Goal: Task Accomplishment & Management: Use online tool/utility

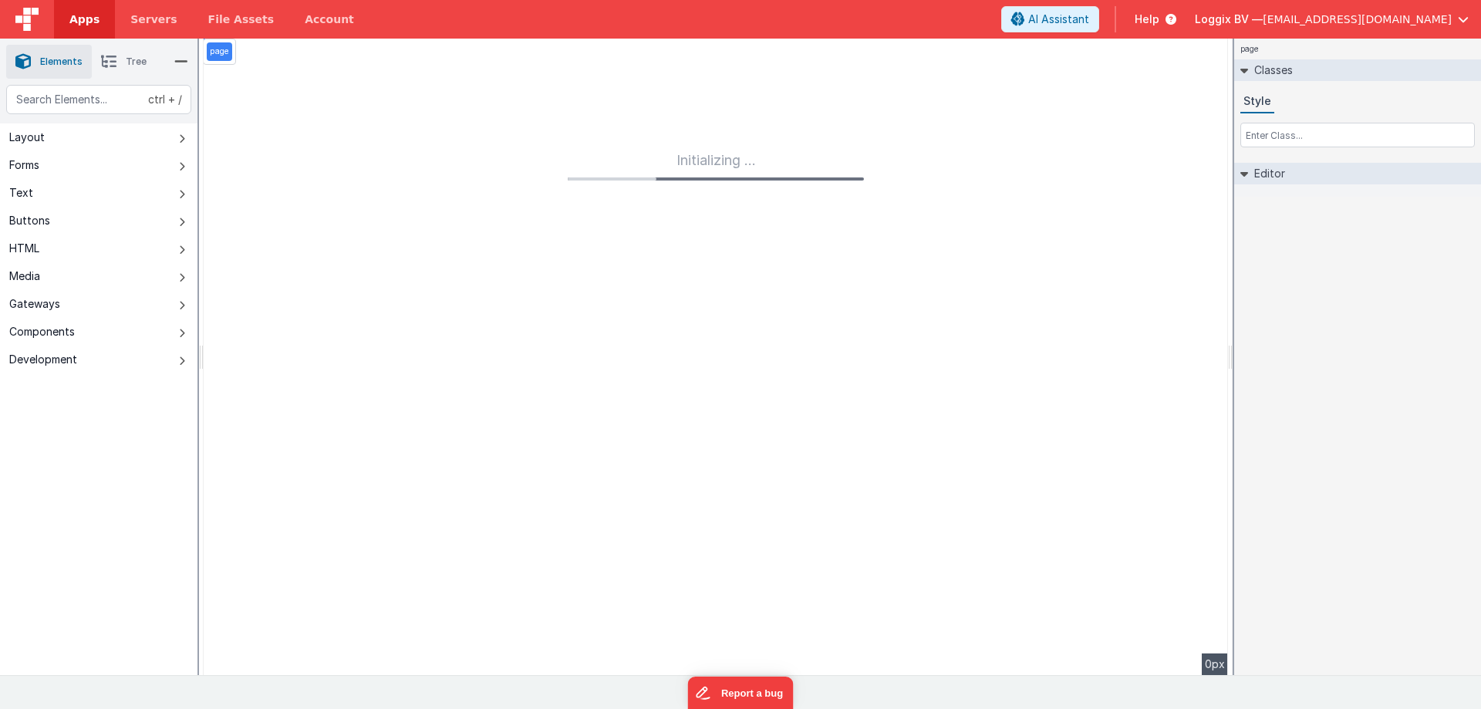
click at [86, 25] on span "Apps" at bounding box center [84, 19] width 30 height 15
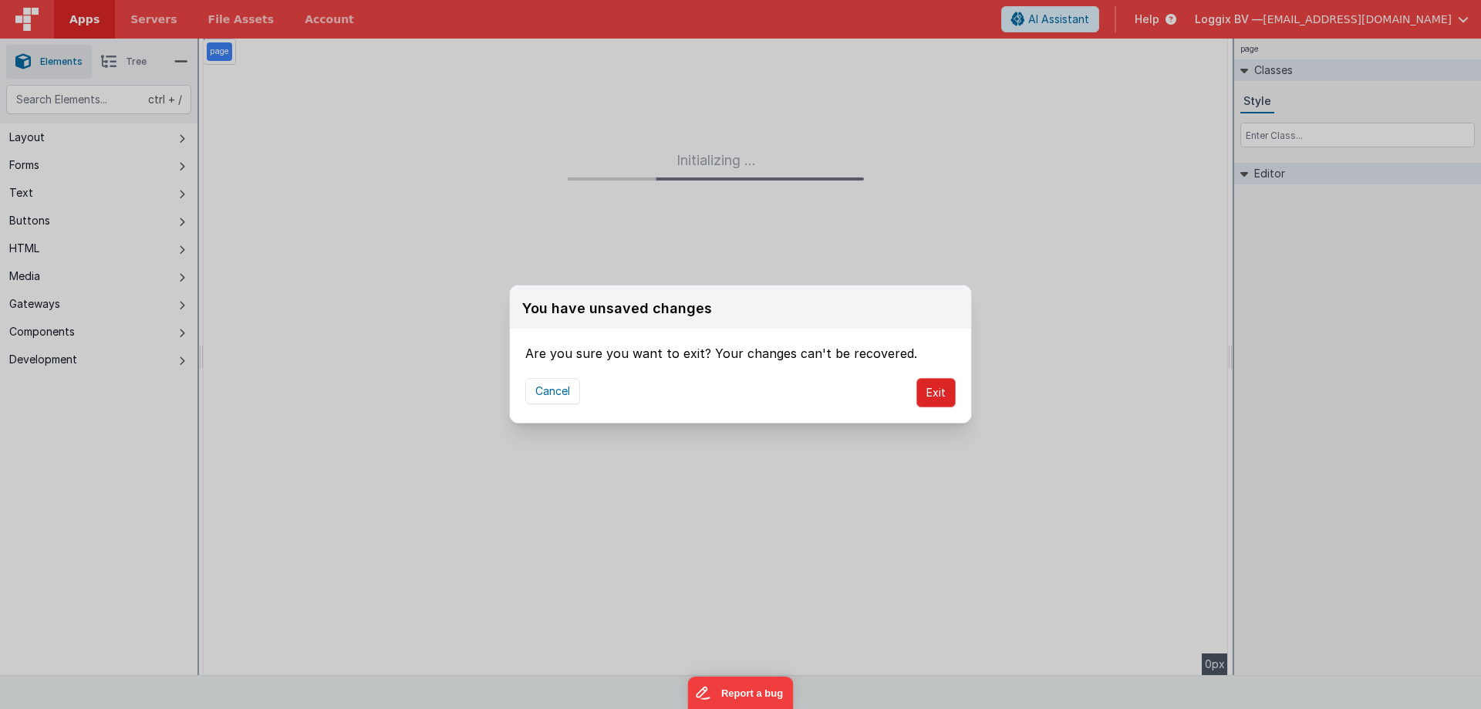
click at [937, 396] on button "Exit" at bounding box center [935, 392] width 39 height 29
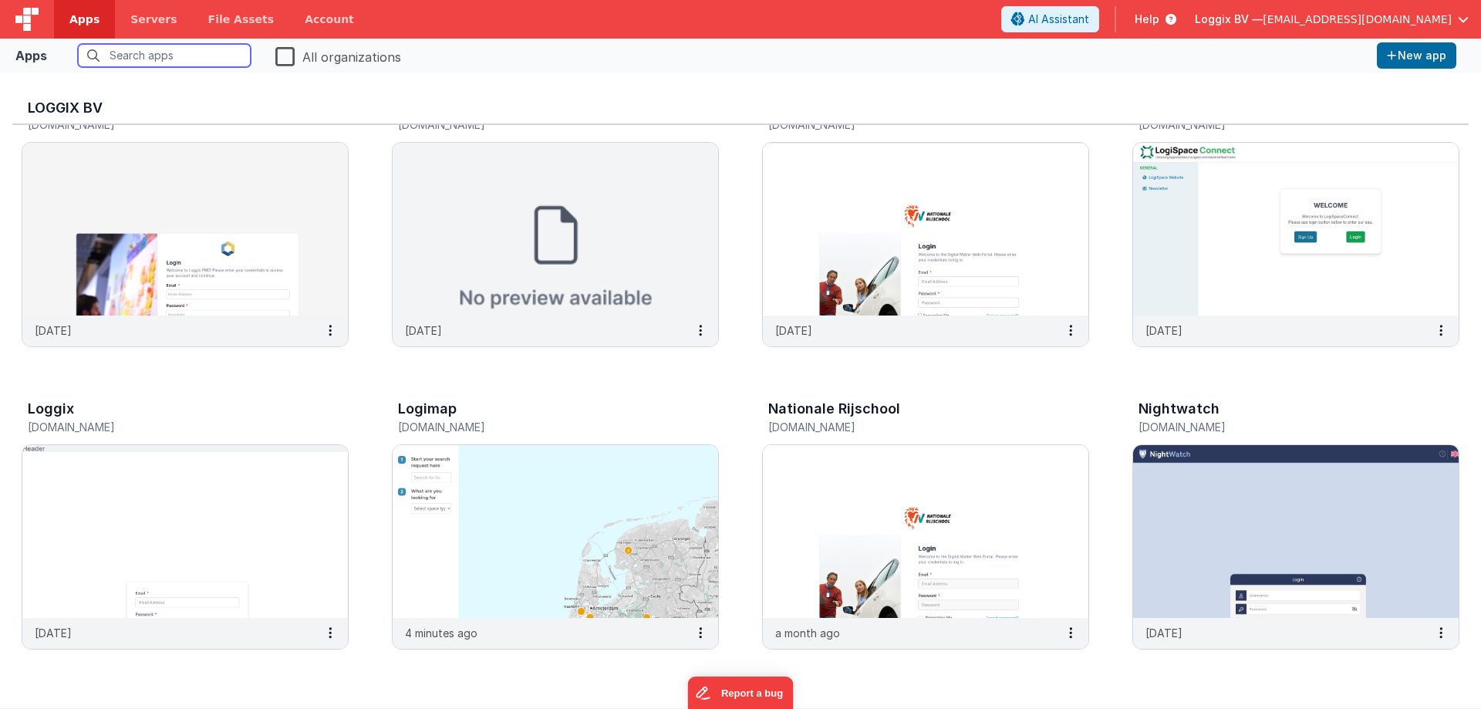
scroll to position [77, 0]
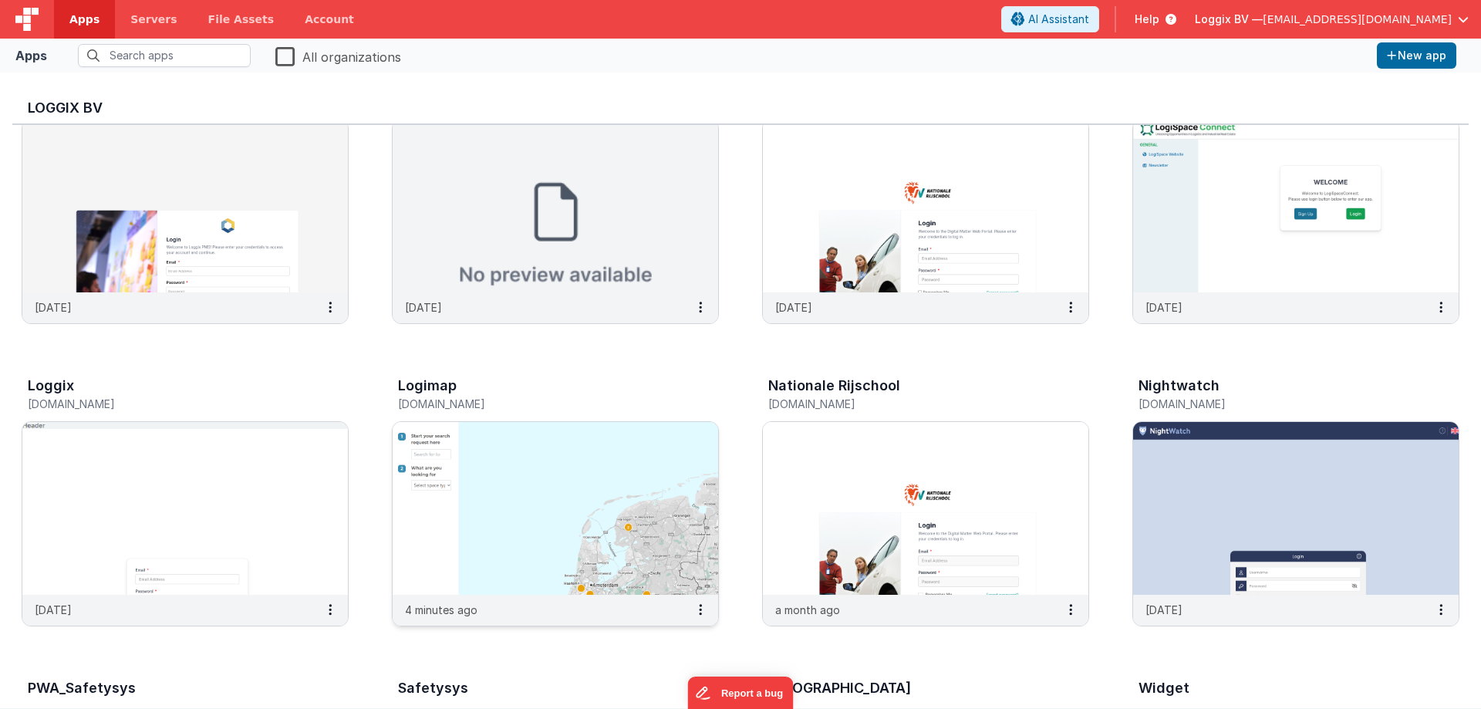
click at [576, 526] on img at bounding box center [555, 508] width 325 height 173
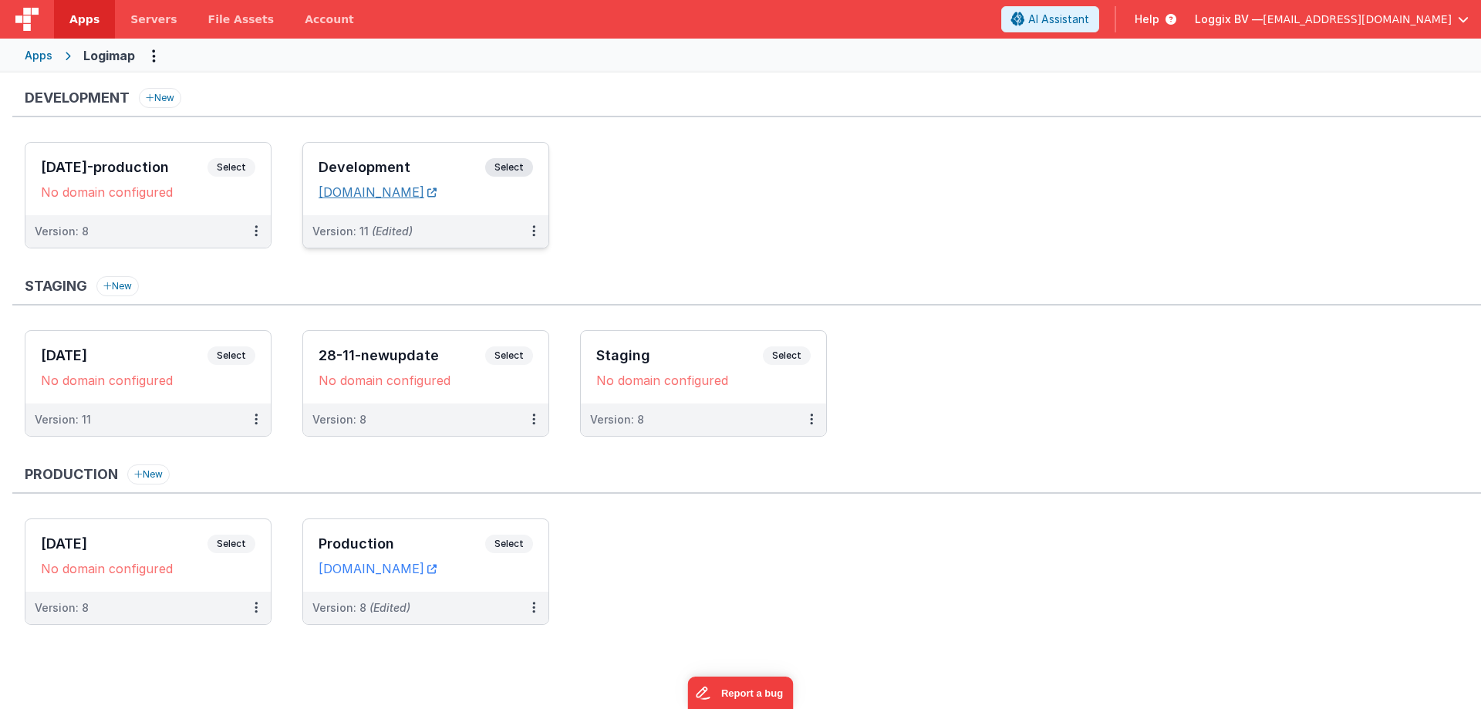
click at [425, 189] on link "[DOMAIN_NAME]" at bounding box center [378, 191] width 118 height 15
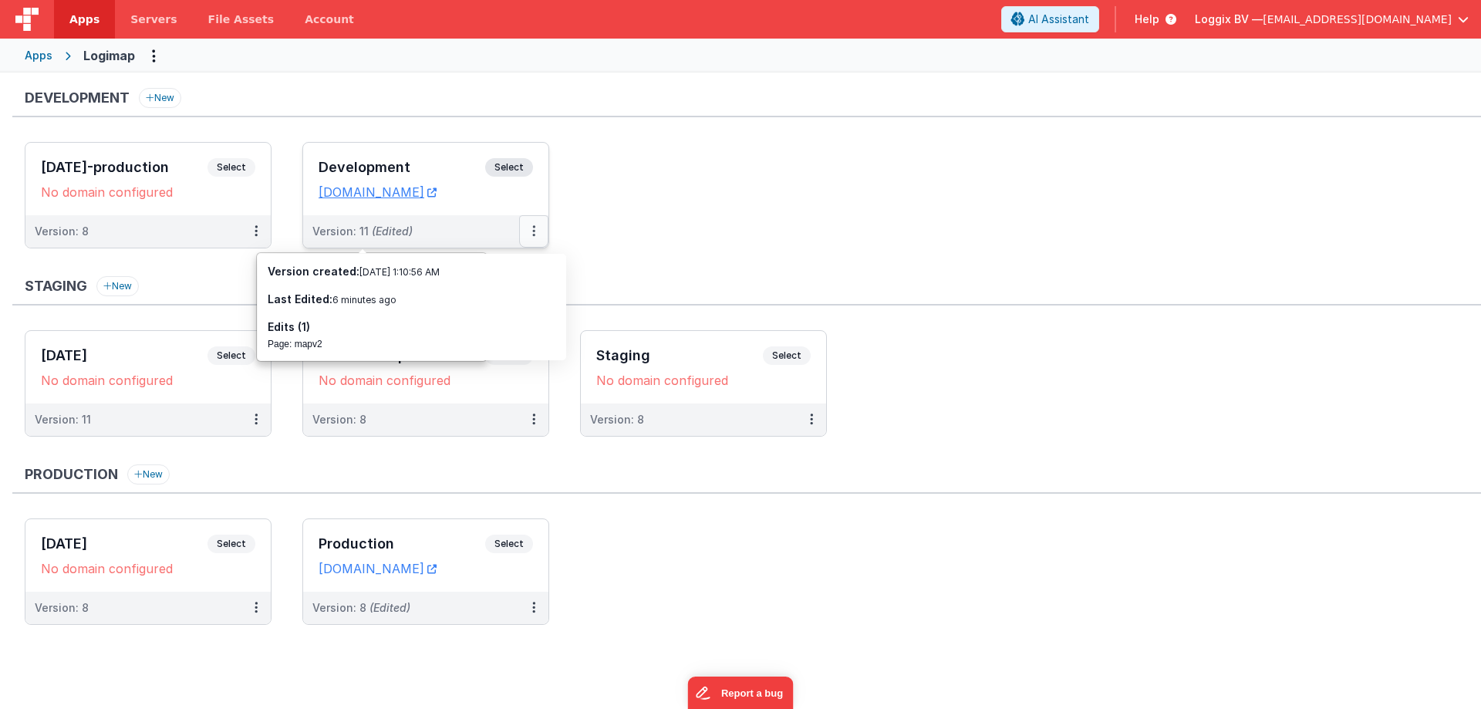
click at [529, 228] on button at bounding box center [533, 231] width 29 height 32
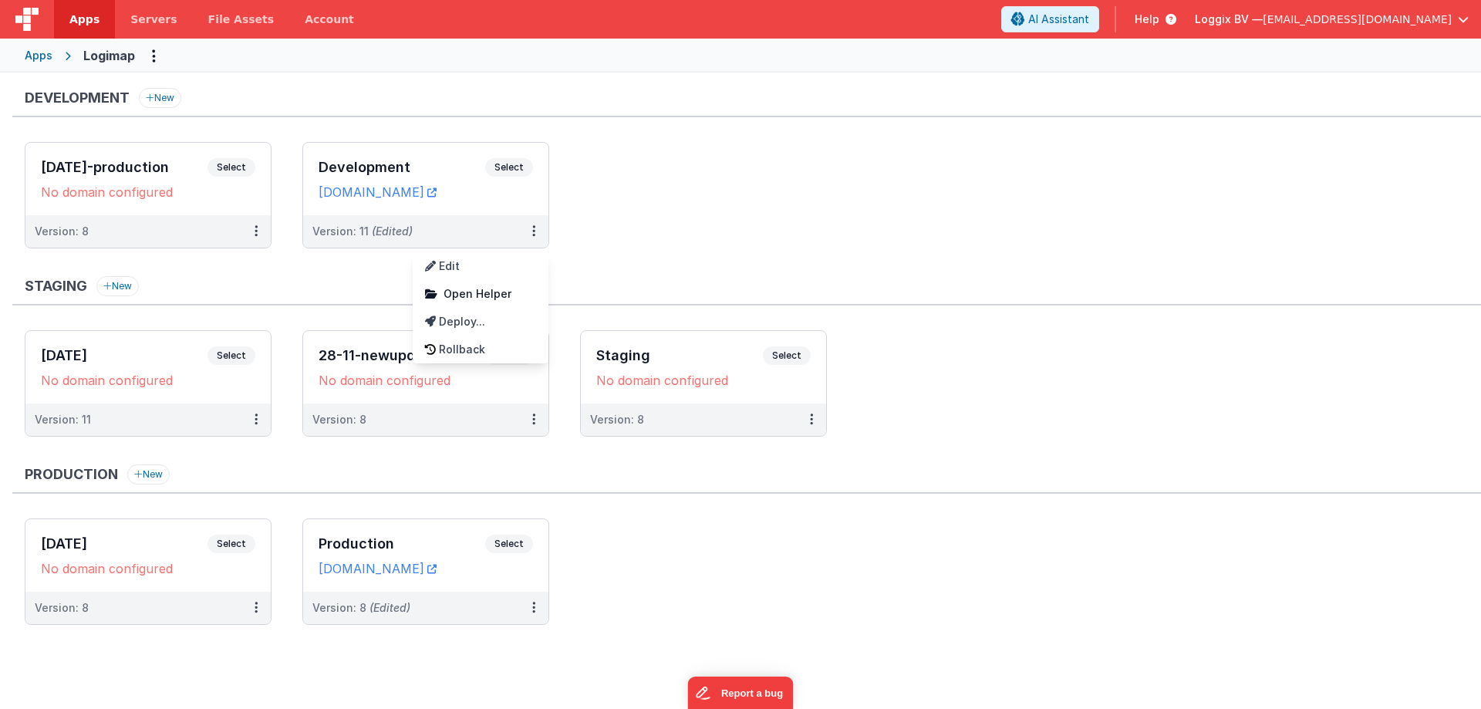
click at [590, 223] on div at bounding box center [740, 354] width 1481 height 709
click at [651, 518] on div "Production New [DATE] Select URLs No domain configured Version: 8 Production Se…" at bounding box center [746, 552] width 1469 height 176
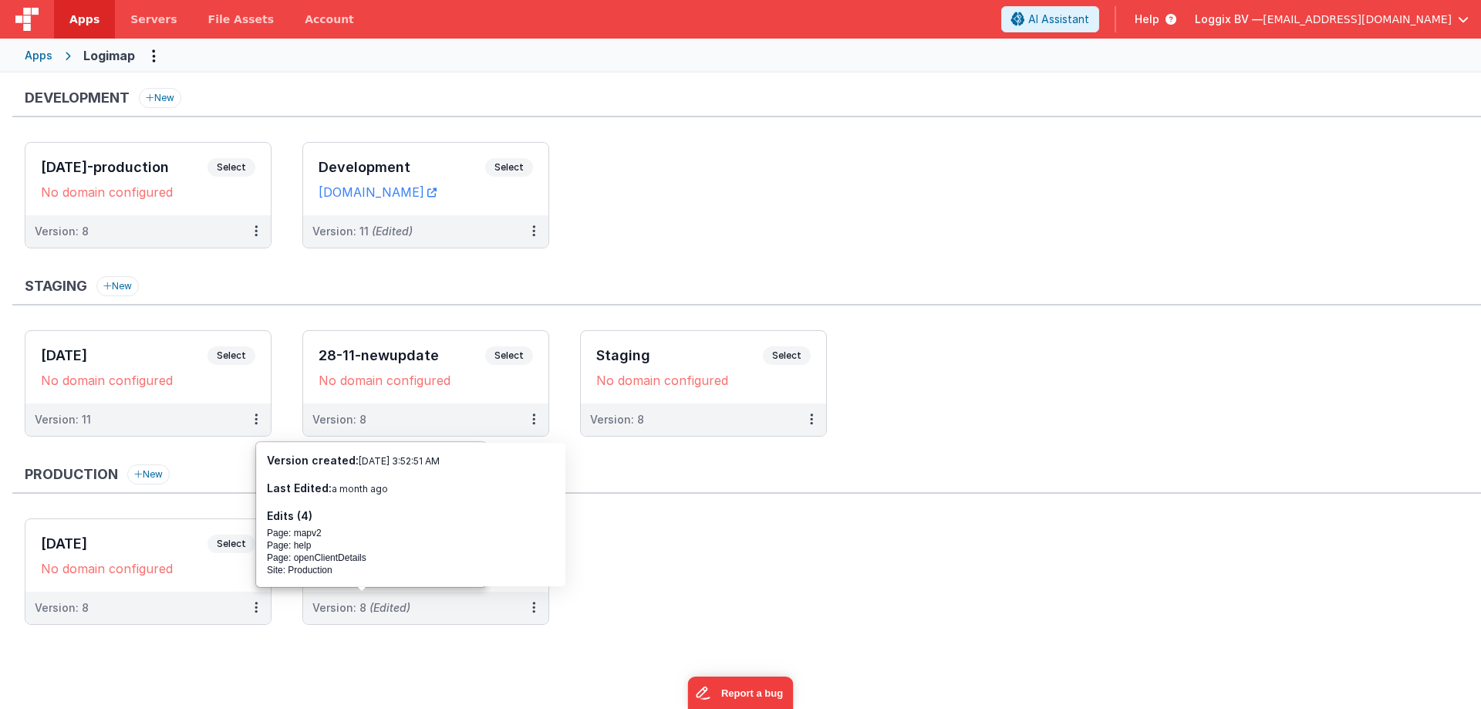
click at [635, 572] on ul "[DATE] Select URLs No domain configured Version: 8 Production Select URLs [DOMA…" at bounding box center [753, 579] width 1456 height 122
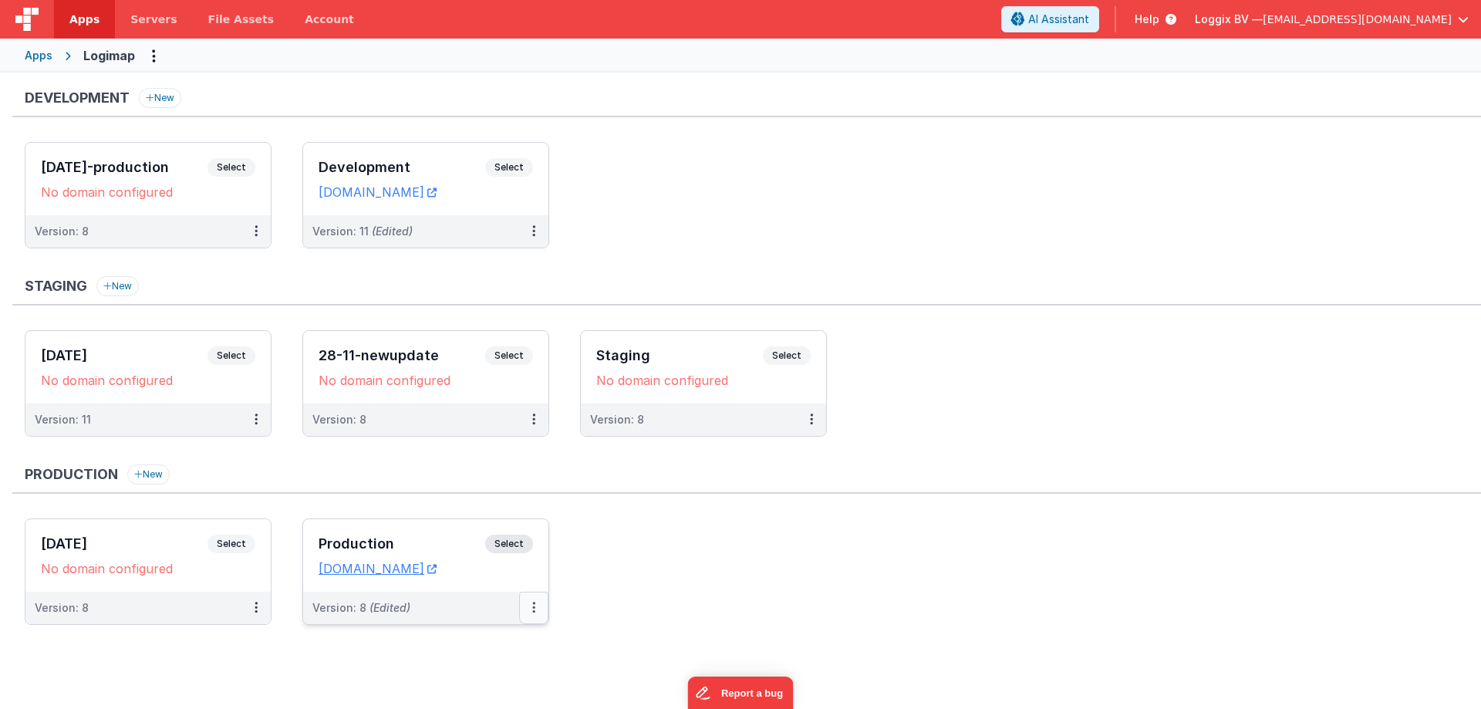
click at [531, 609] on button at bounding box center [533, 608] width 29 height 32
click at [659, 538] on div at bounding box center [740, 354] width 1481 height 709
click at [519, 609] on button at bounding box center [533, 608] width 29 height 32
click at [480, 696] on link "Deploy..." at bounding box center [481, 698] width 136 height 28
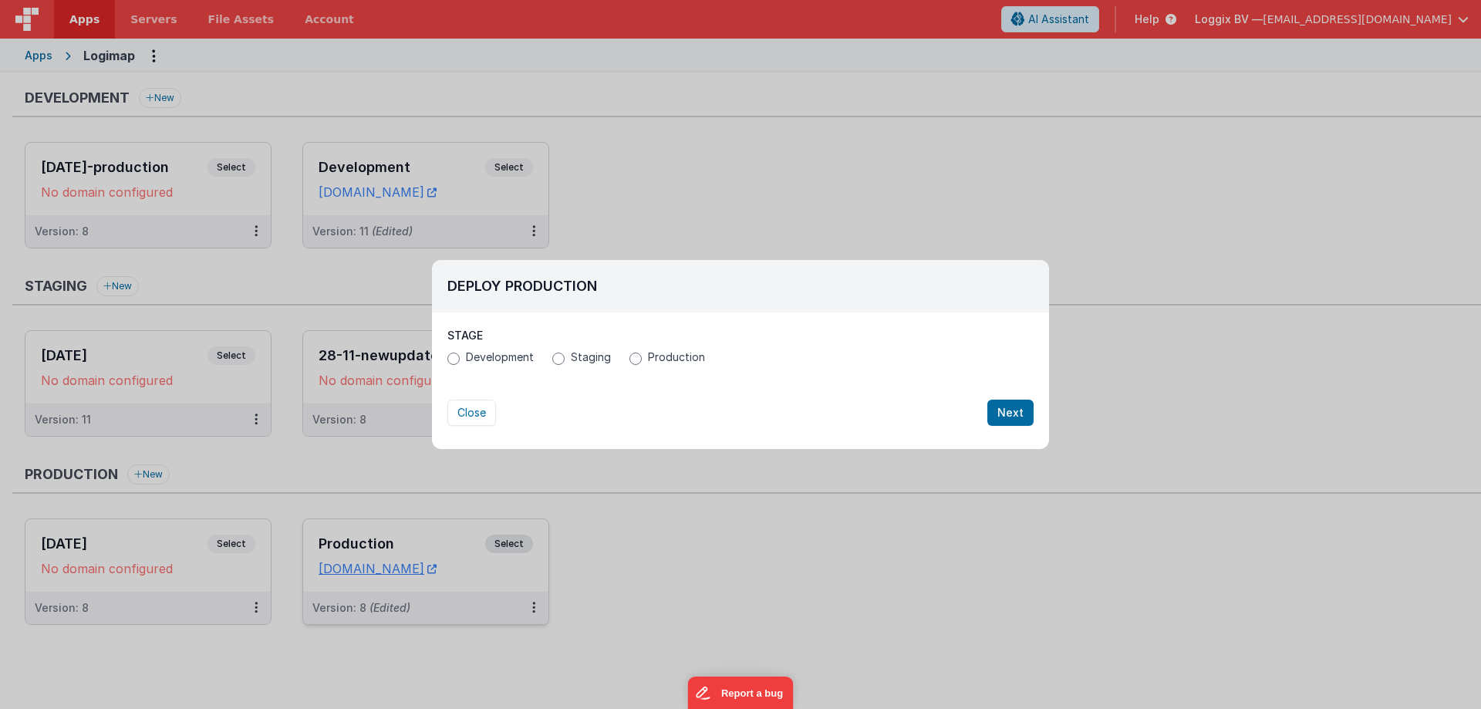
click at [464, 363] on label "Development" at bounding box center [490, 356] width 86 height 15
click at [460, 363] on input "Development" at bounding box center [453, 358] width 12 height 12
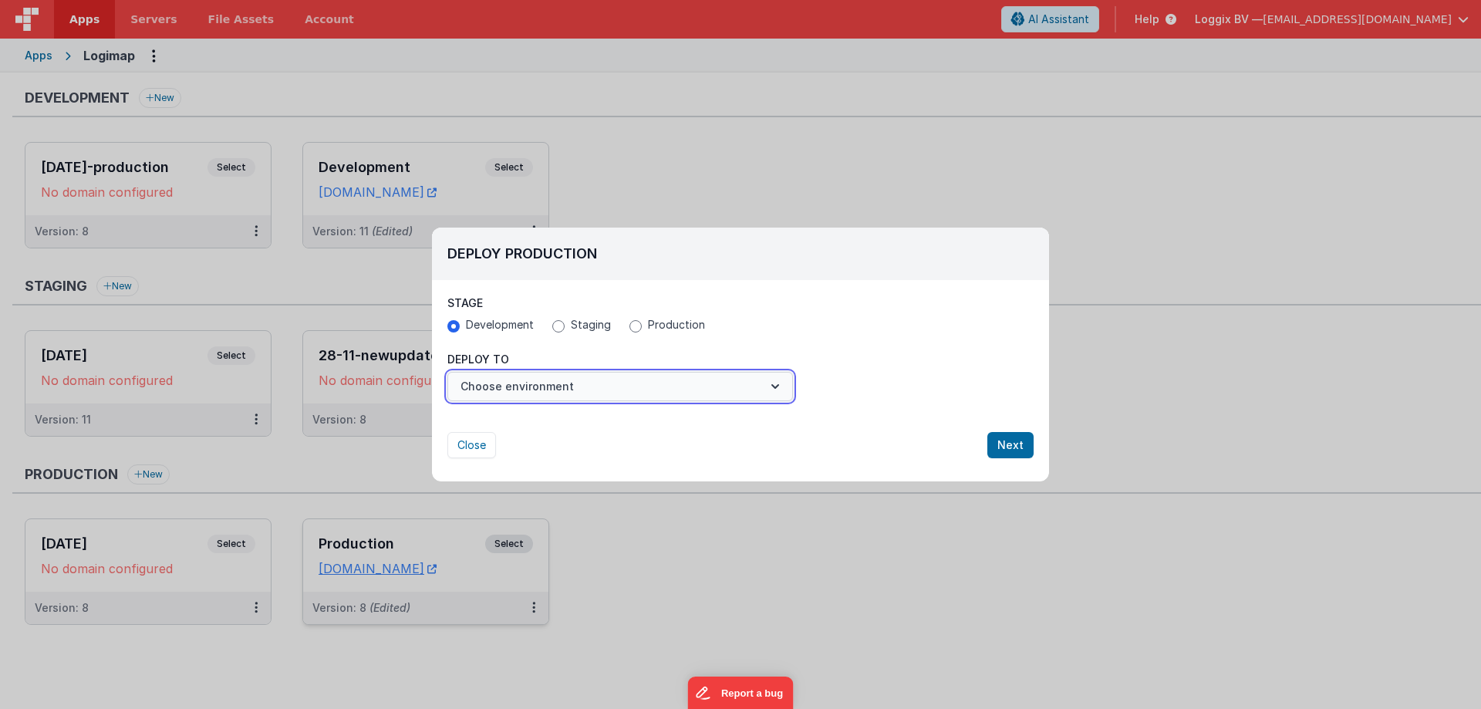
click at [489, 386] on button "Choose environment" at bounding box center [620, 386] width 346 height 29
click at [681, 170] on div at bounding box center [740, 354] width 1481 height 709
click at [470, 449] on button "Close" at bounding box center [471, 445] width 49 height 26
radio input "false"
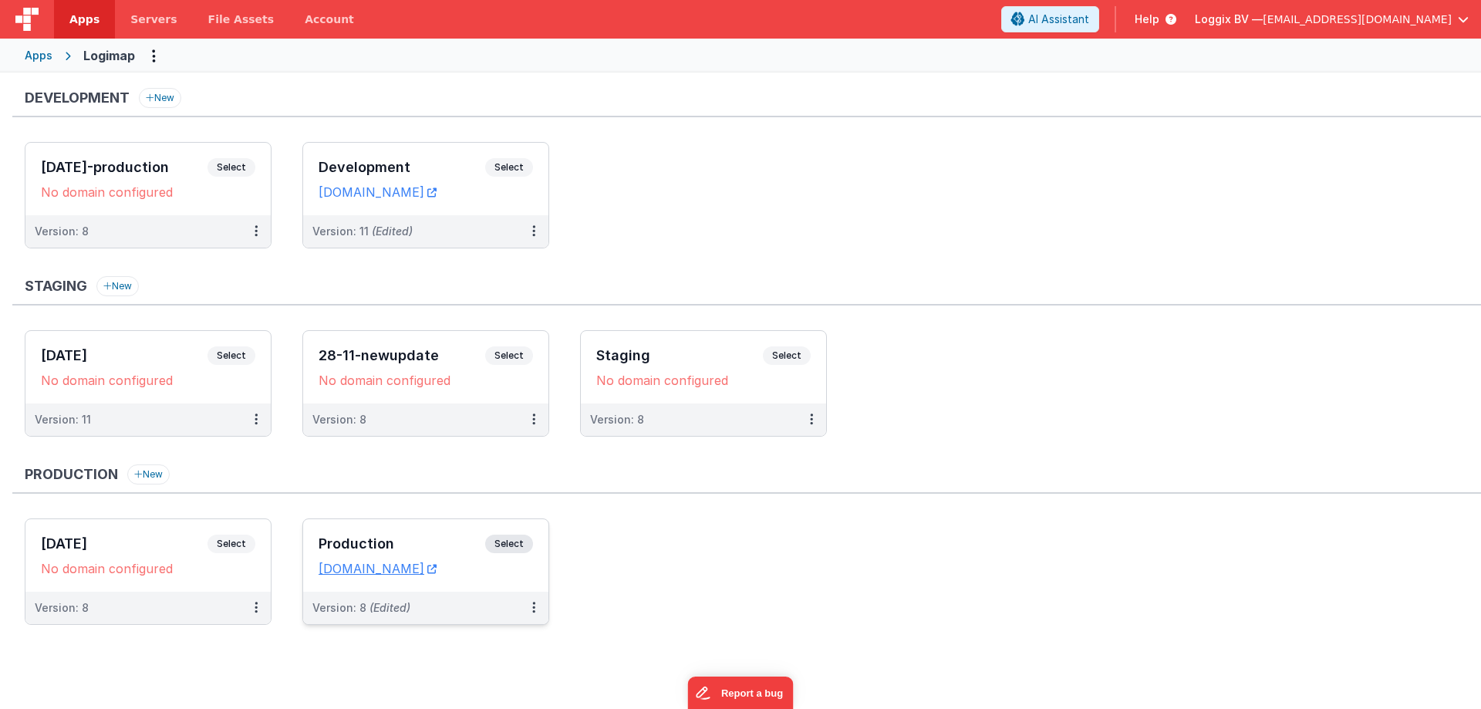
click at [705, 149] on ul "[DATE]-production Select URLs No domain configured Version: 8 Development Selec…" at bounding box center [753, 203] width 1456 height 122
click at [538, 232] on button at bounding box center [533, 231] width 29 height 32
click at [464, 477] on div at bounding box center [740, 354] width 1481 height 709
click at [523, 607] on button at bounding box center [533, 608] width 29 height 32
click at [474, 672] on link "Deploy..." at bounding box center [481, 670] width 136 height 28
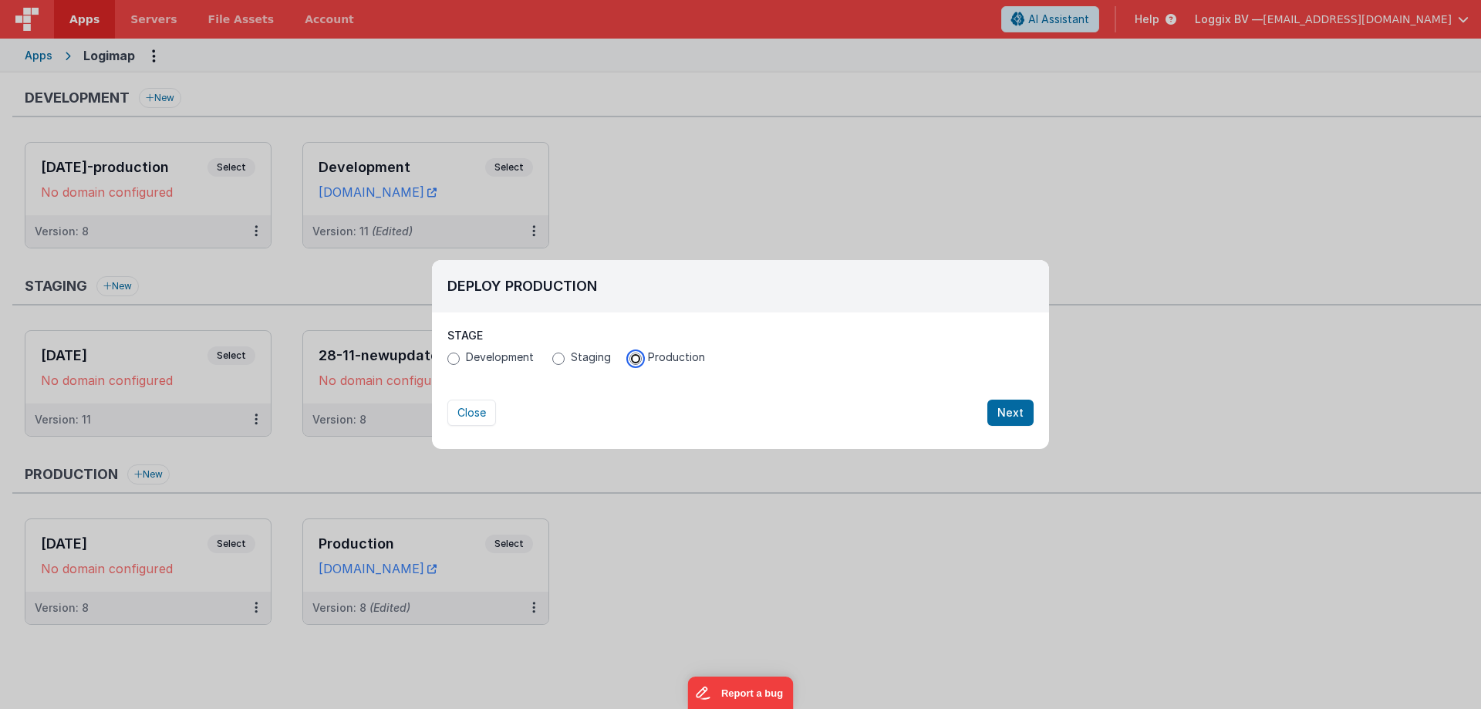
click at [632, 354] on input "Production" at bounding box center [635, 358] width 12 height 12
radio input "true"
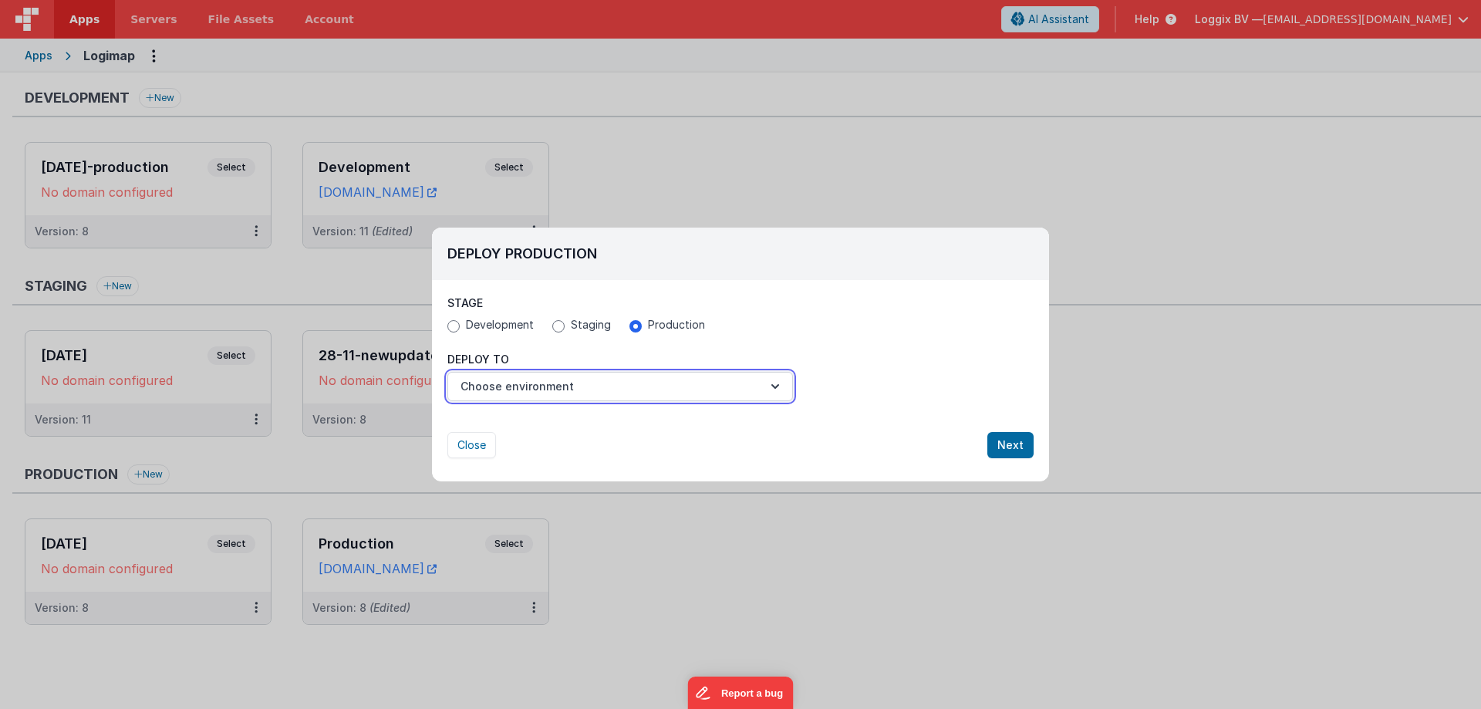
click at [528, 394] on button "Choose environment" at bounding box center [620, 386] width 346 height 29
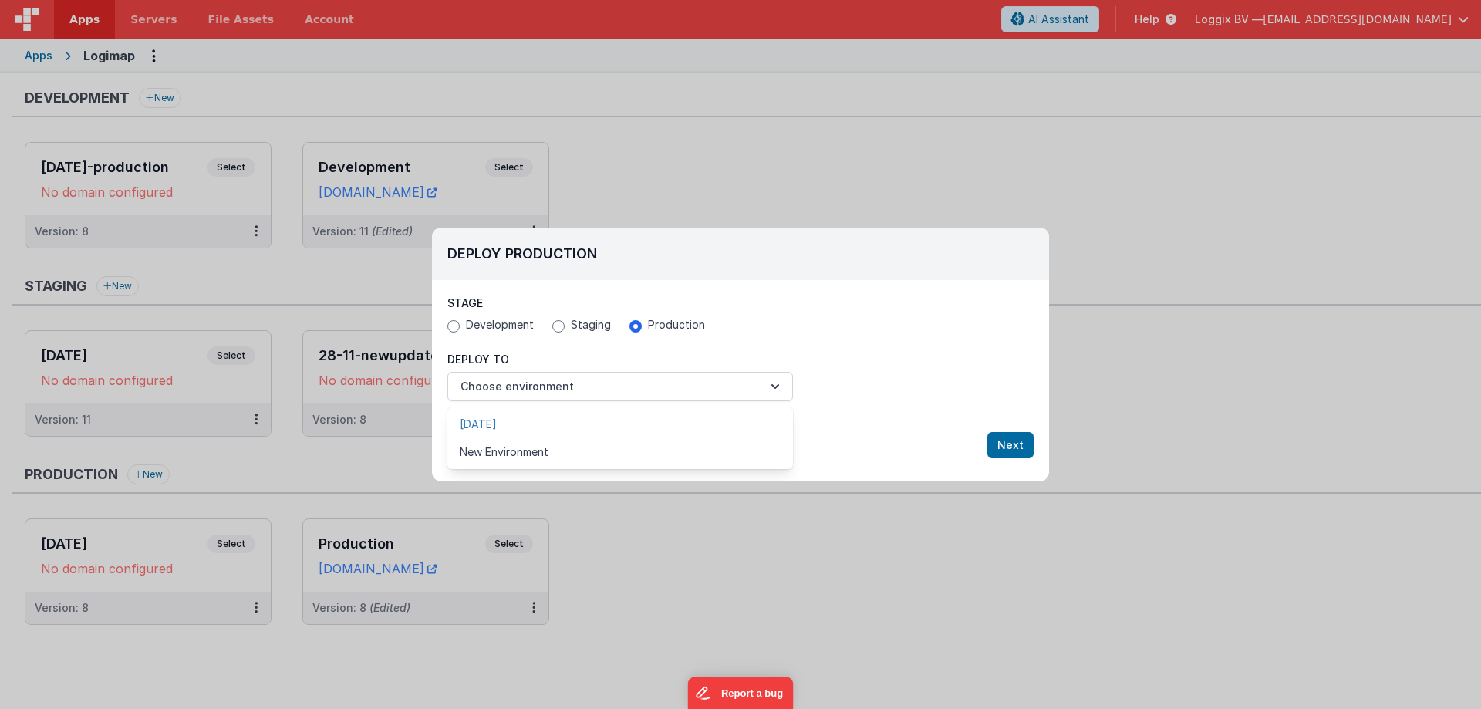
click at [500, 427] on link "[DATE]" at bounding box center [620, 424] width 346 height 28
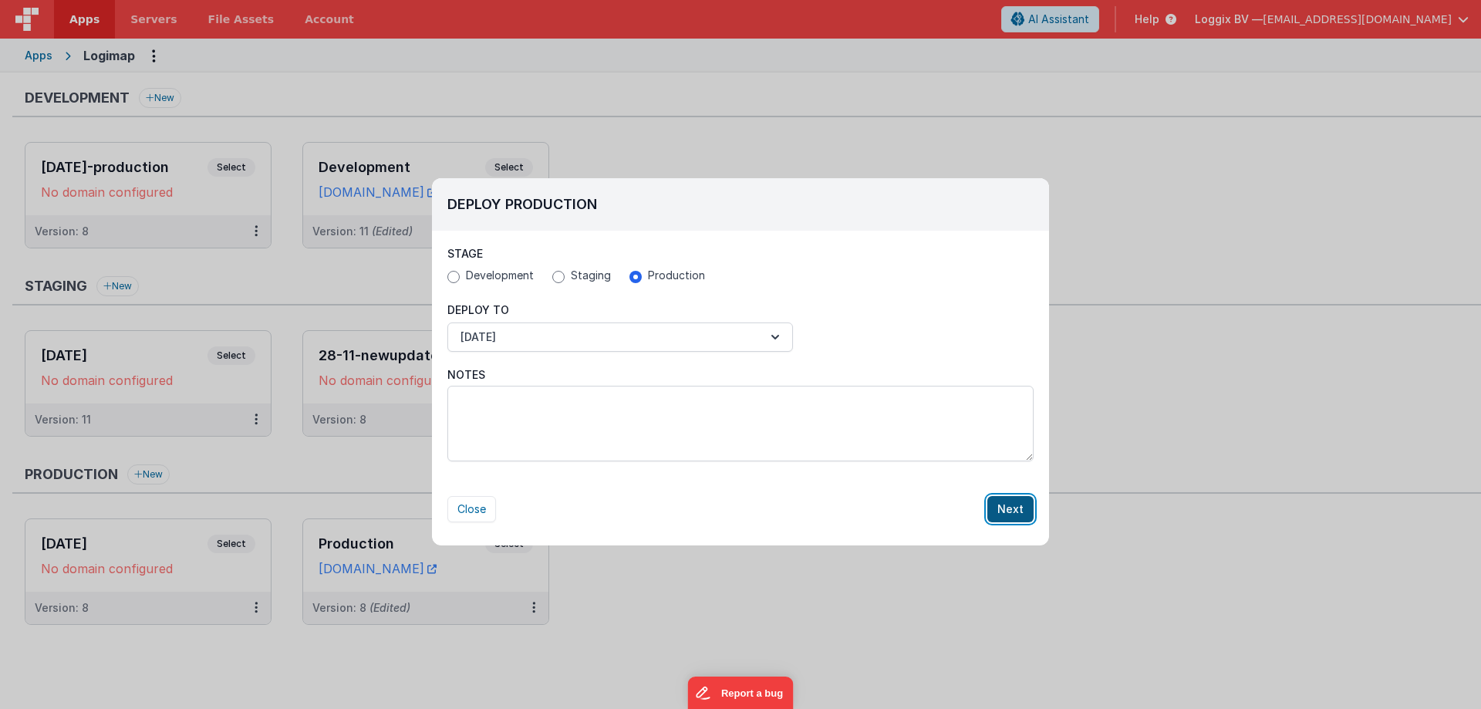
click at [996, 509] on button "Next" at bounding box center [1010, 509] width 46 height 26
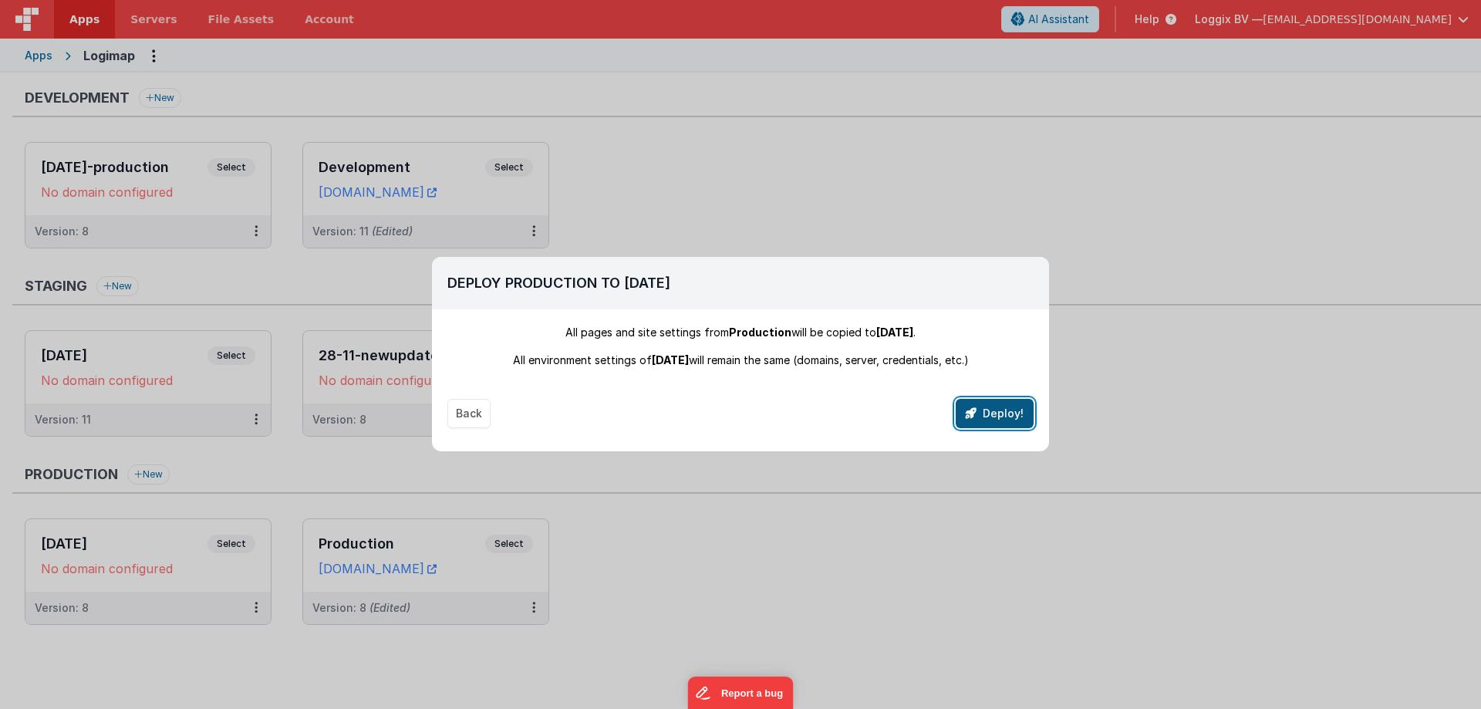
click at [993, 418] on button "Deploy!" at bounding box center [995, 413] width 78 height 29
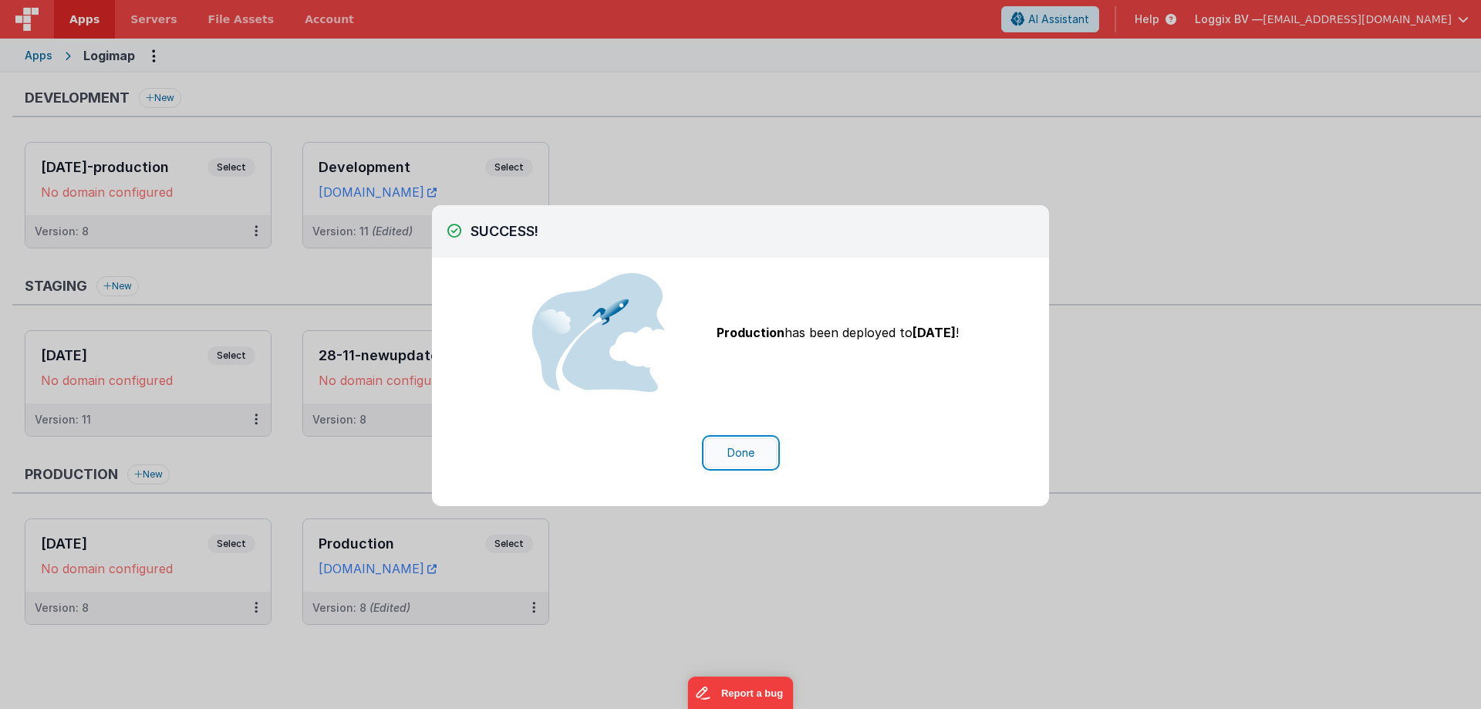
click at [741, 450] on button "Done" at bounding box center [741, 452] width 72 height 29
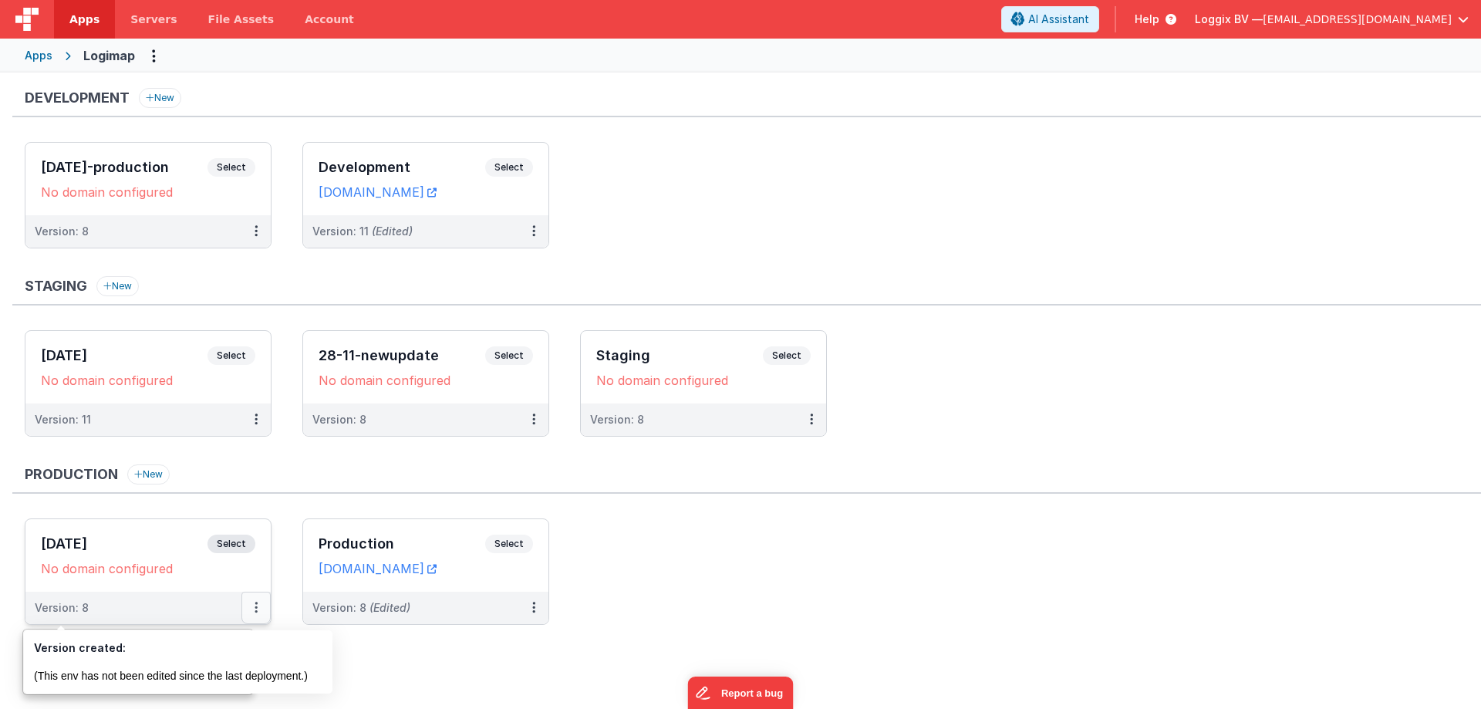
click at [253, 601] on button at bounding box center [255, 608] width 29 height 32
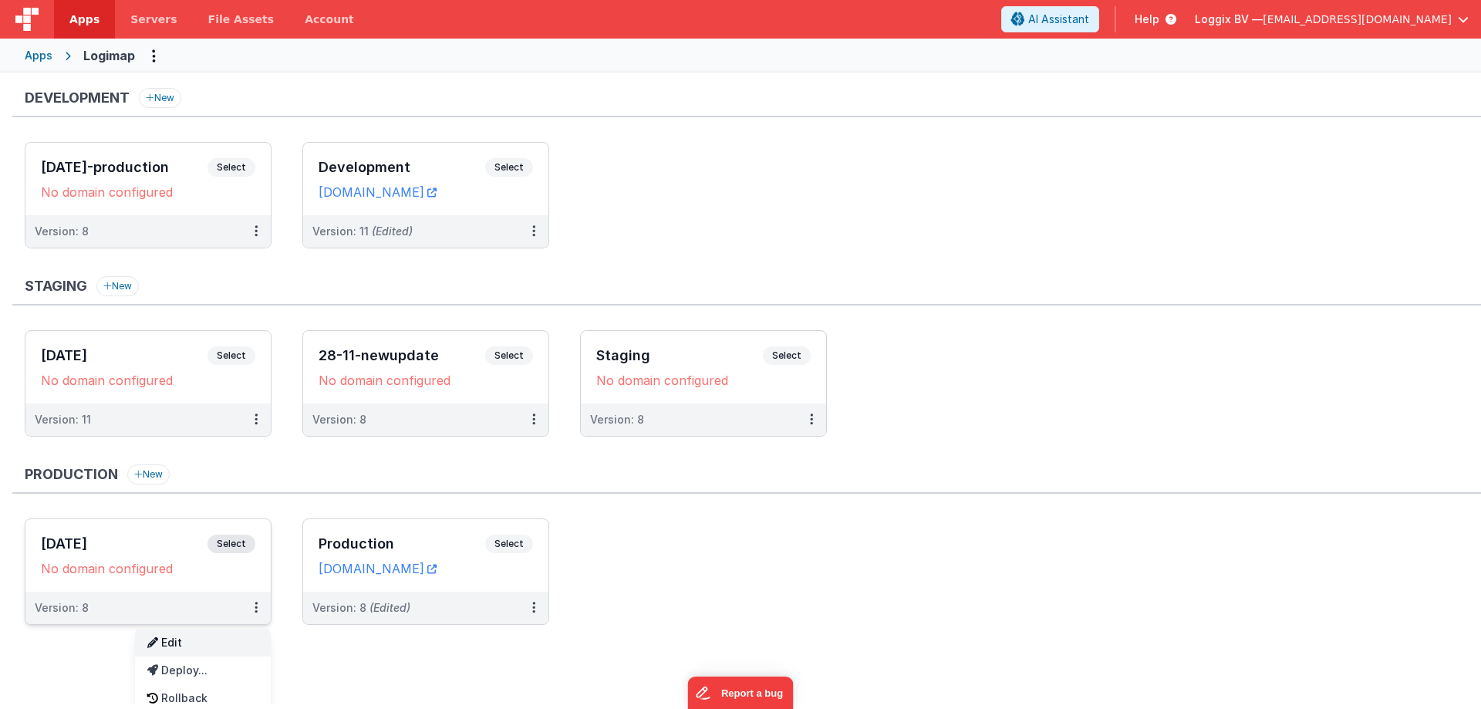
click at [206, 642] on link "Edit" at bounding box center [203, 643] width 136 height 28
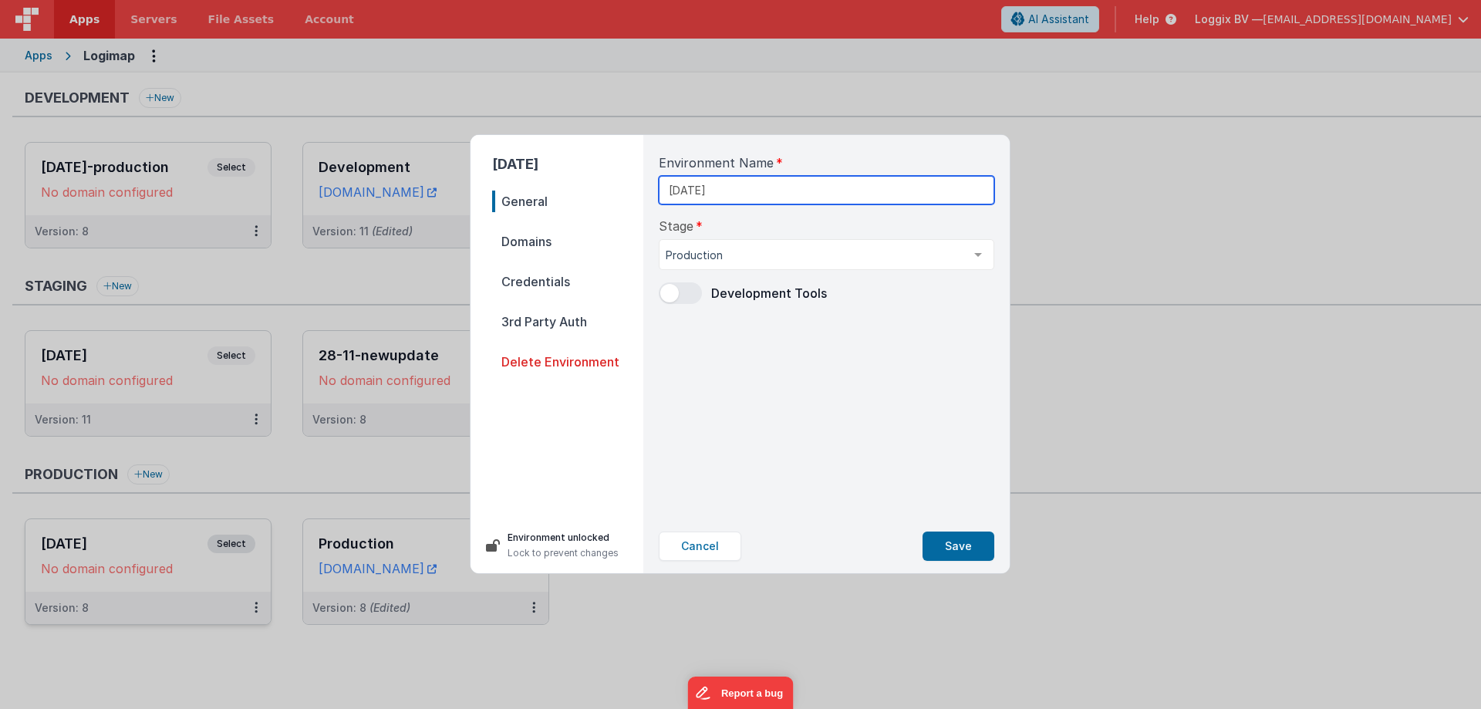
drag, startPoint x: 744, startPoint y: 194, endPoint x: 608, endPoint y: 213, distance: 137.8
click at [582, 187] on div "[DATE] General Domains Credentials 3rd Party Auth Delete Environment Environmen…" at bounding box center [739, 354] width 539 height 438
type input "PROD_BACKUP-11-8-2025"
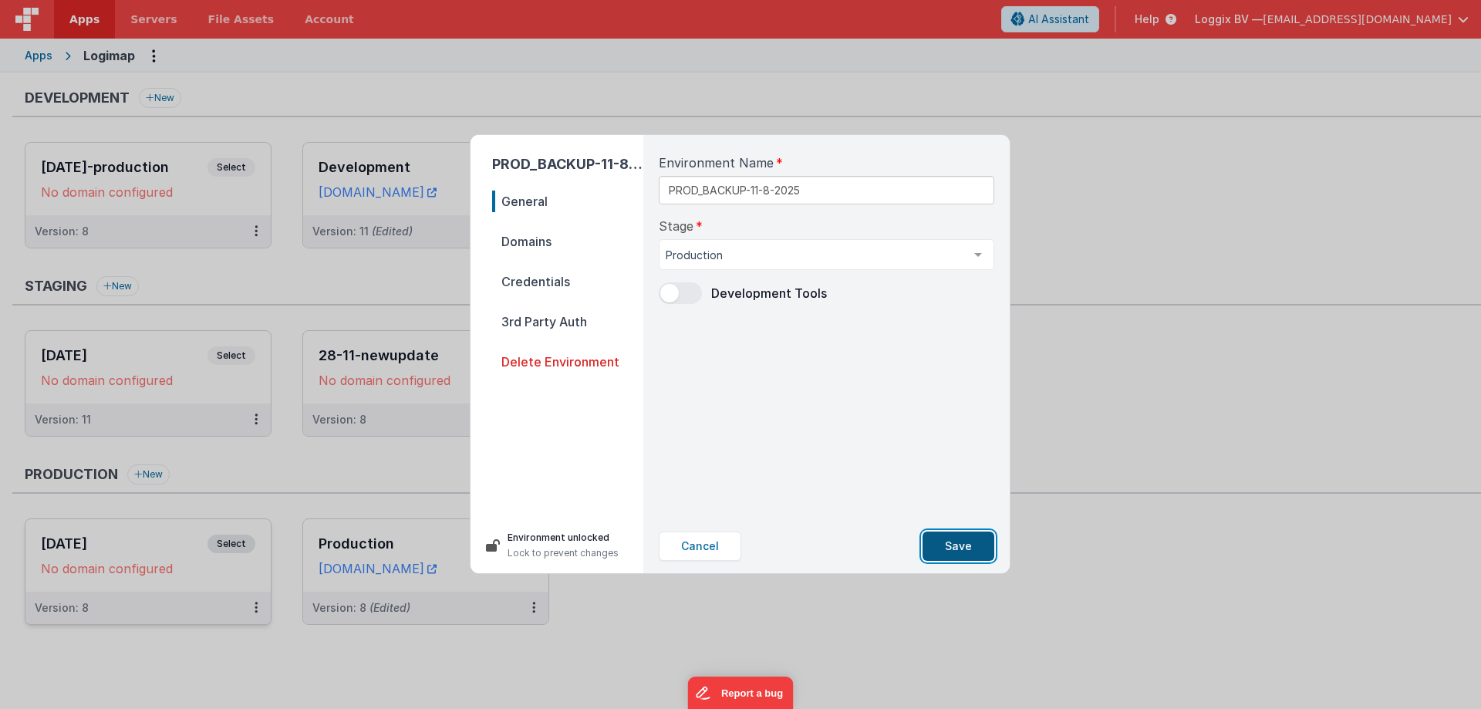
click at [960, 541] on button "Save" at bounding box center [958, 545] width 72 height 29
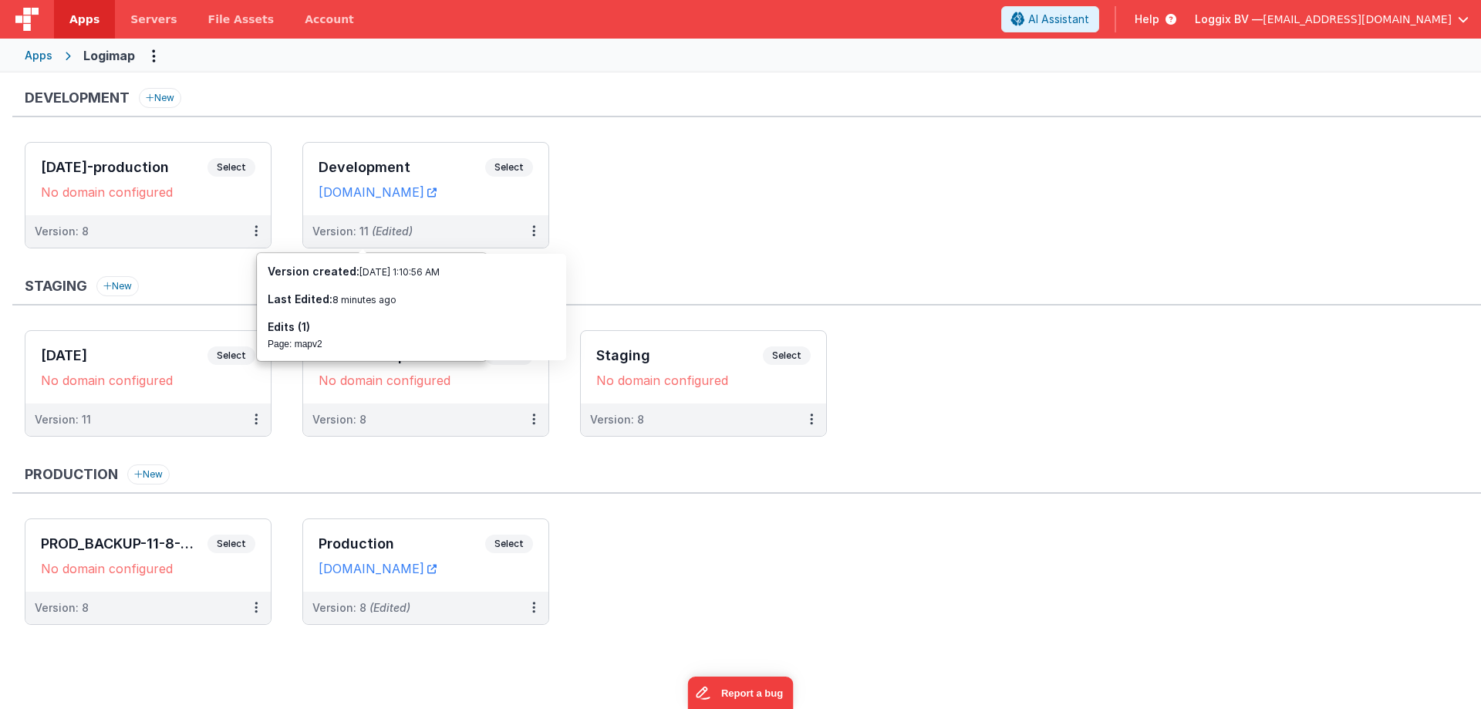
click at [829, 152] on ul "[DATE]-production Select URLs No domain configured Version: 8 Development Selec…" at bounding box center [753, 203] width 1456 height 122
